Goal: Check status: Check status

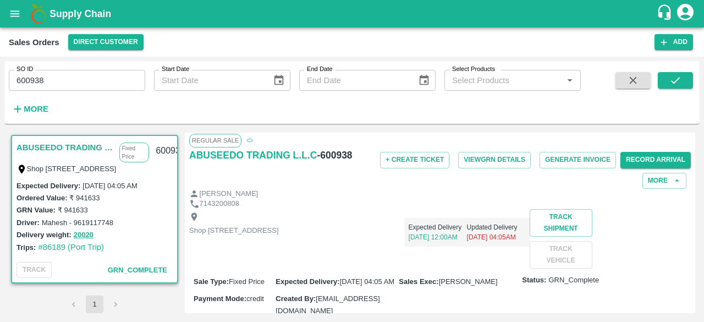
scroll to position [3, 0]
click at [516, 159] on button "View GRN Details" at bounding box center [494, 160] width 73 height 16
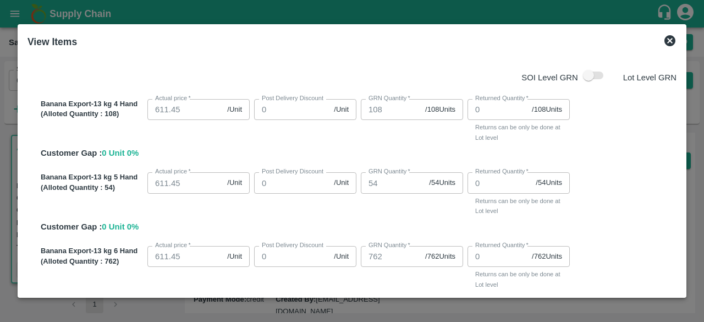
scroll to position [0, 0]
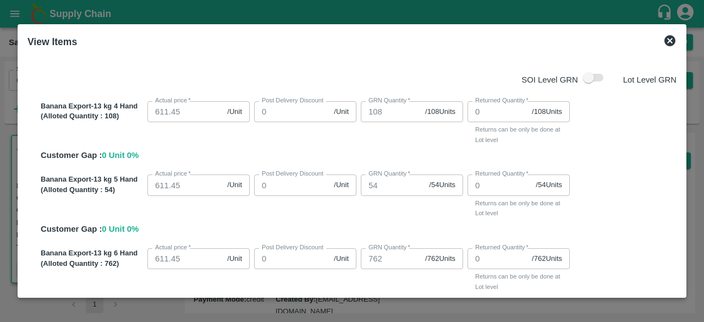
click at [595, 76] on span at bounding box center [594, 78] width 19 height 8
drag, startPoint x: 584, startPoint y: 75, endPoint x: 602, endPoint y: 73, distance: 18.3
click at [602, 73] on span at bounding box center [594, 77] width 32 height 21
click at [597, 75] on span at bounding box center [594, 78] width 19 height 8
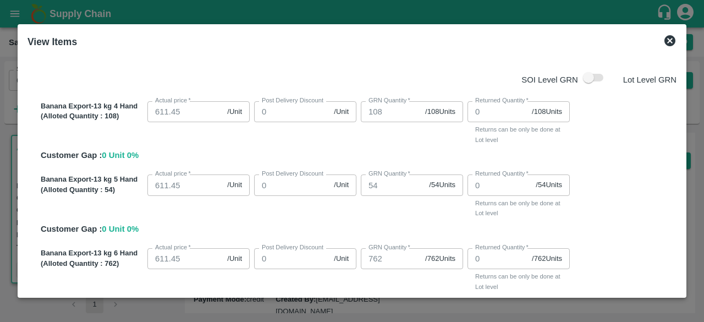
click at [670, 40] on icon at bounding box center [669, 40] width 13 height 13
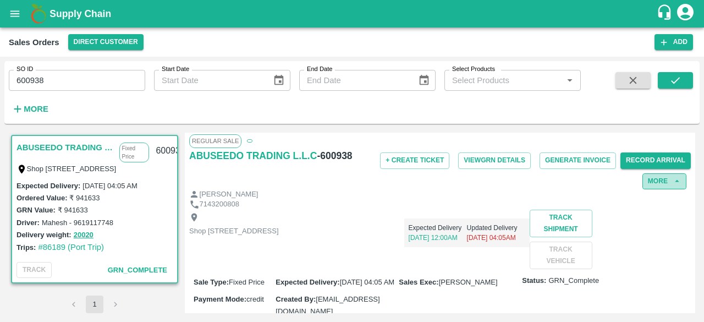
click at [674, 181] on icon "button" at bounding box center [677, 181] width 10 height 10
click at [663, 177] on button "More" at bounding box center [664, 181] width 44 height 16
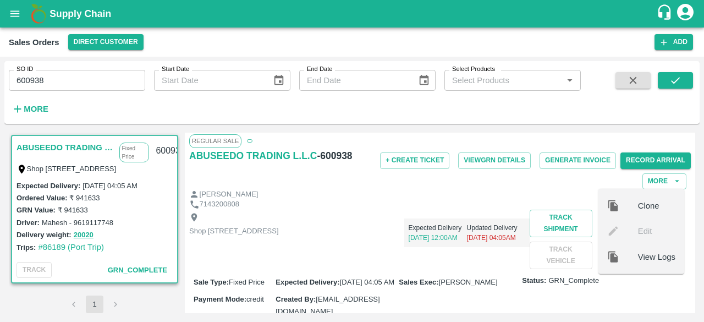
click at [482, 222] on div "Expected Delivery 06 Aug, 12:00AM Updated Delivery 06 Aug, 04:05AM" at bounding box center [404, 228] width 251 height 37
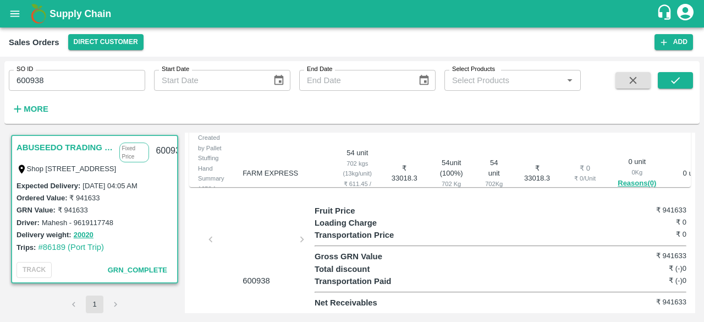
scroll to position [80, 0]
drag, startPoint x: 291, startPoint y: 248, endPoint x: 295, endPoint y: 253, distance: 6.3
click at [295, 253] on div at bounding box center [256, 242] width 82 height 58
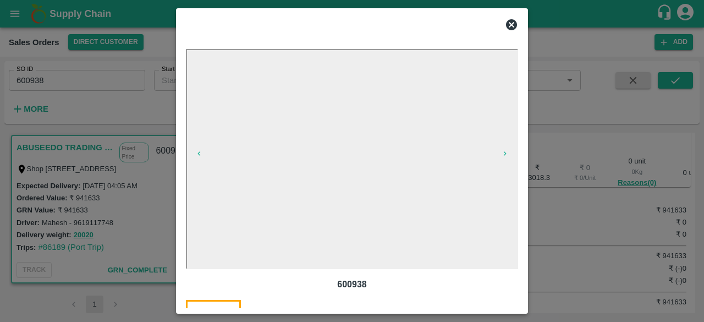
click at [508, 26] on icon at bounding box center [511, 24] width 11 height 11
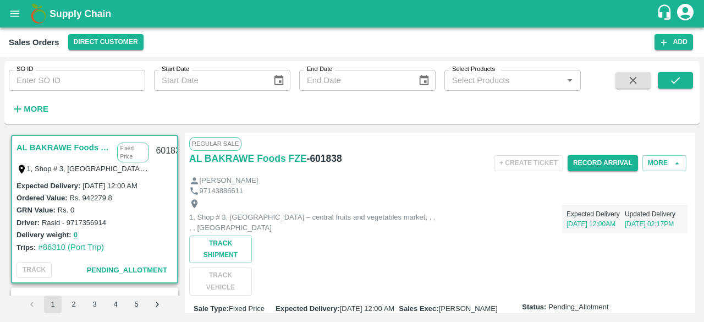
scroll to position [51, 0]
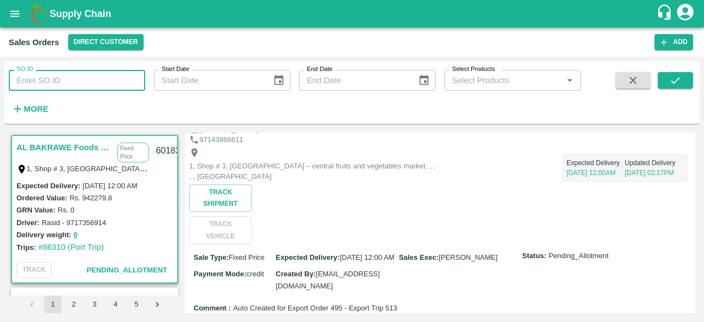
click at [74, 85] on input "SO ID" at bounding box center [77, 80] width 136 height 21
paste input "600945"
type input "600945"
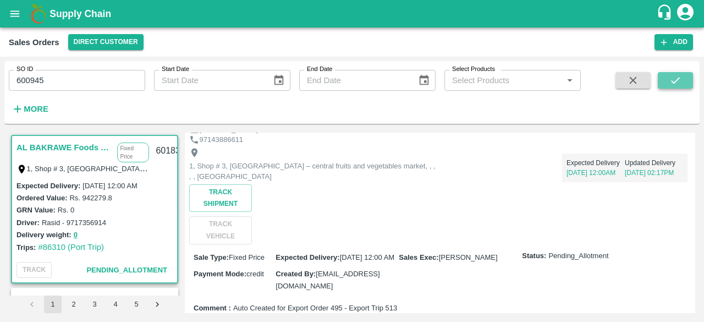
click at [670, 83] on icon "submit" at bounding box center [675, 80] width 12 height 12
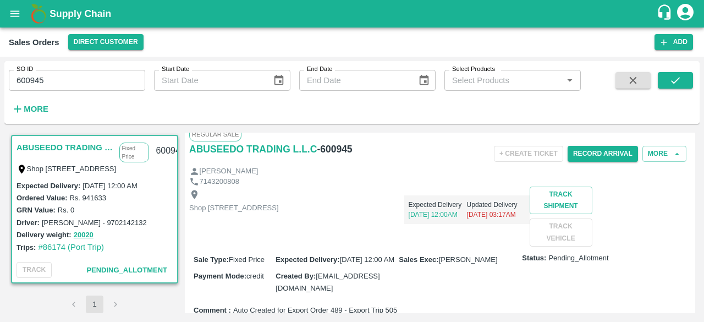
scroll to position [7, 0]
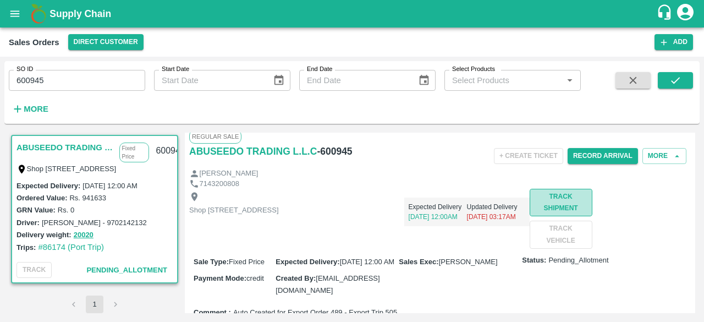
click at [530, 216] on button "Track Shipment" at bounding box center [561, 202] width 63 height 27
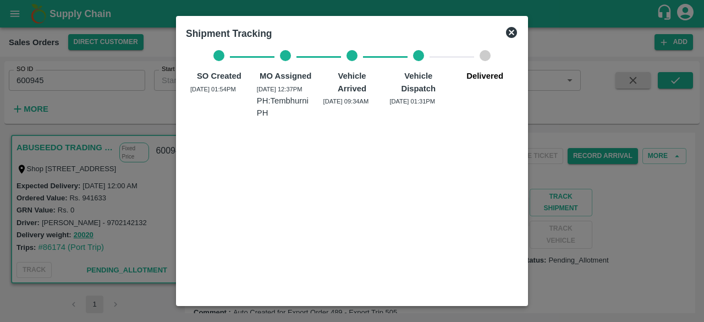
click at [514, 28] on icon at bounding box center [511, 32] width 11 height 11
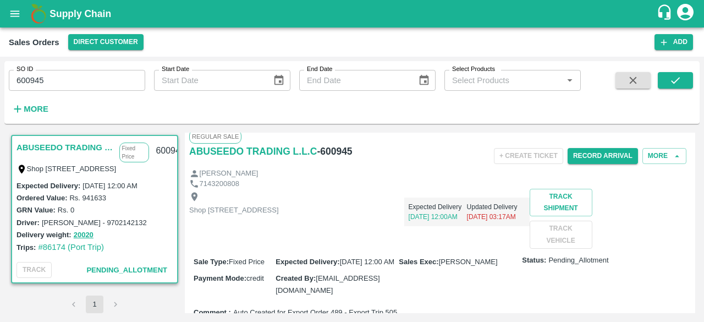
scroll to position [0, 0]
